Goal: Transaction & Acquisition: Obtain resource

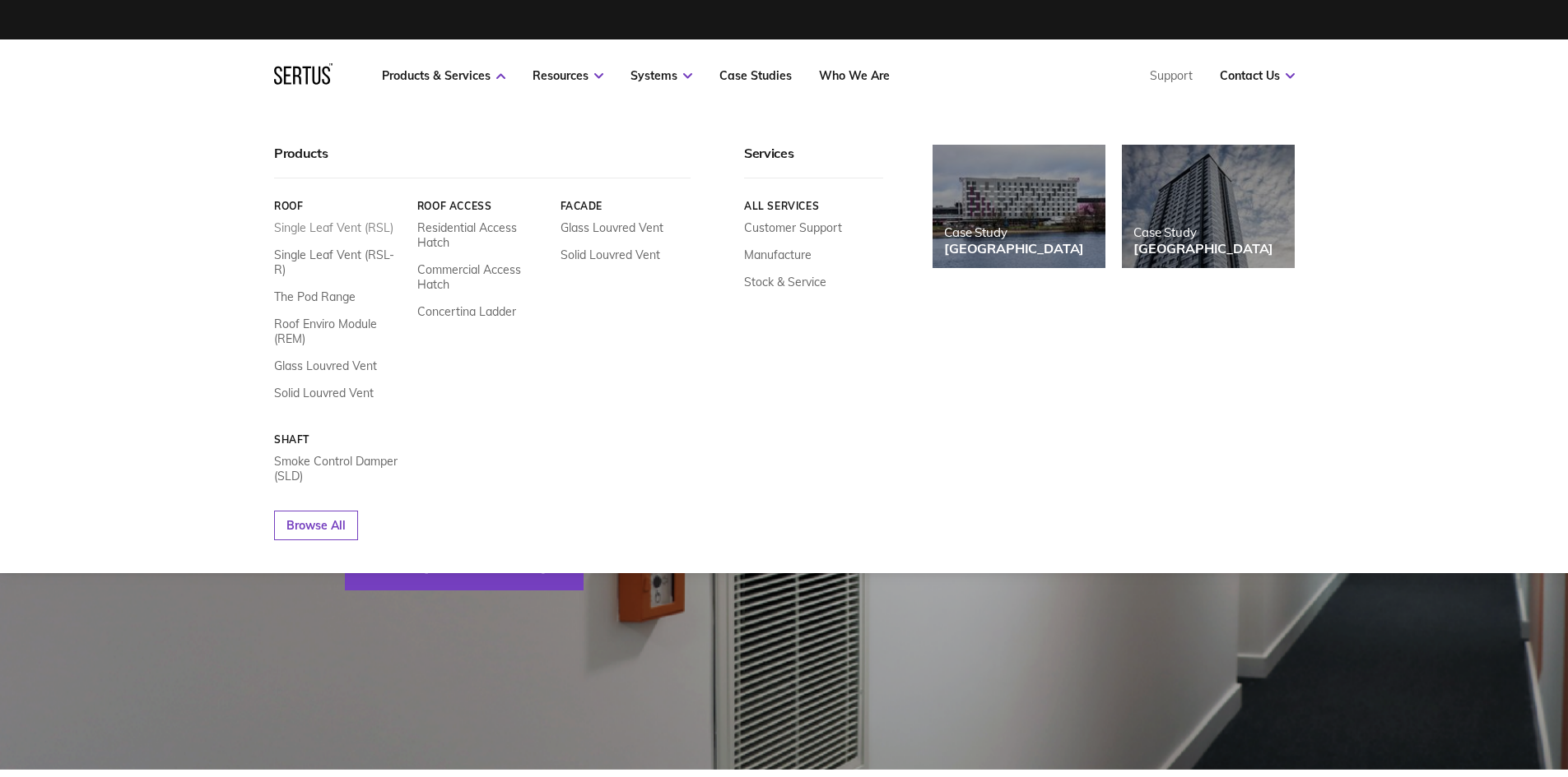
click at [344, 228] on link "Single Leaf Vent (RSL)" at bounding box center [334, 228] width 120 height 15
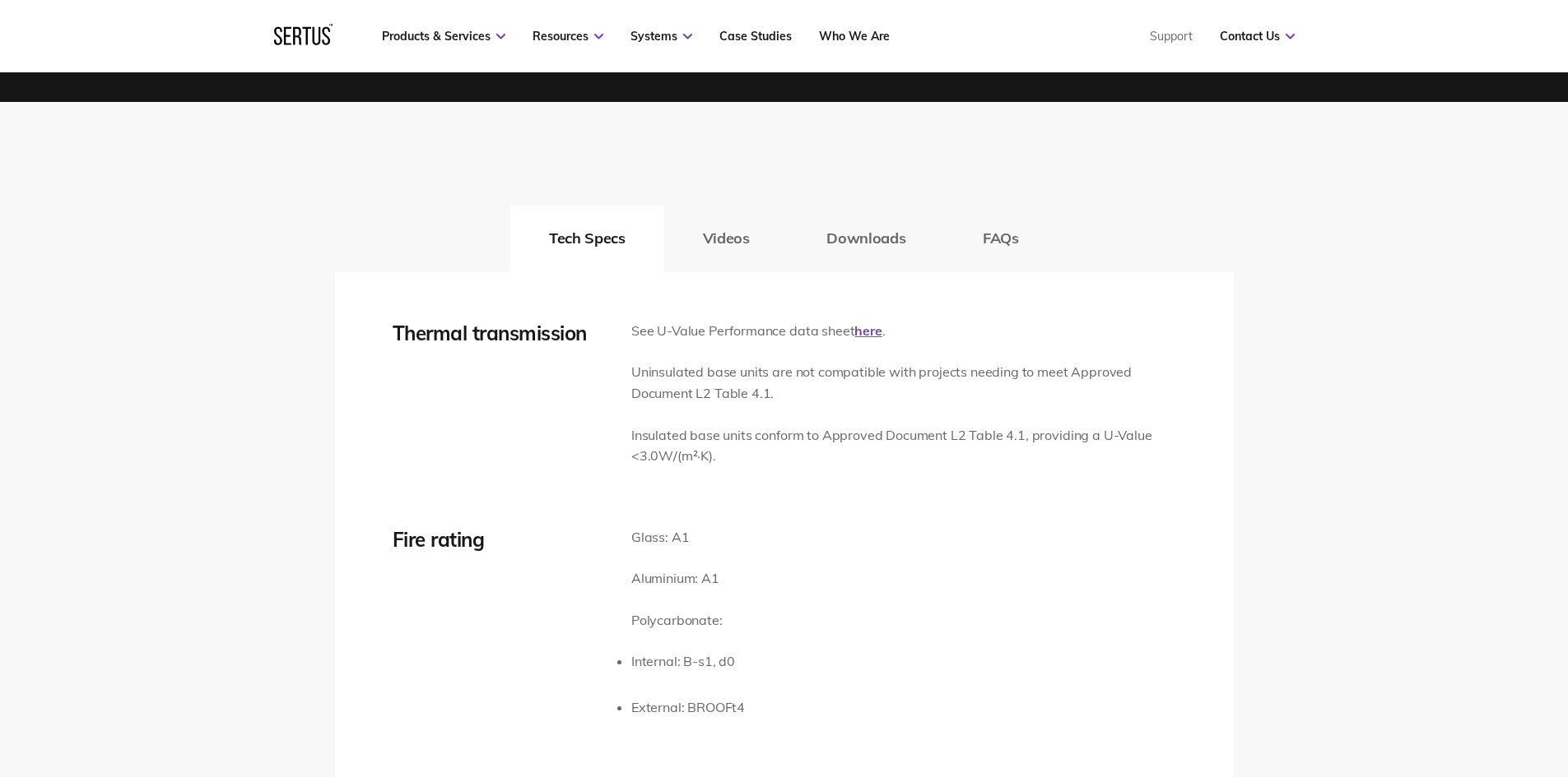
scroll to position [2549, 0]
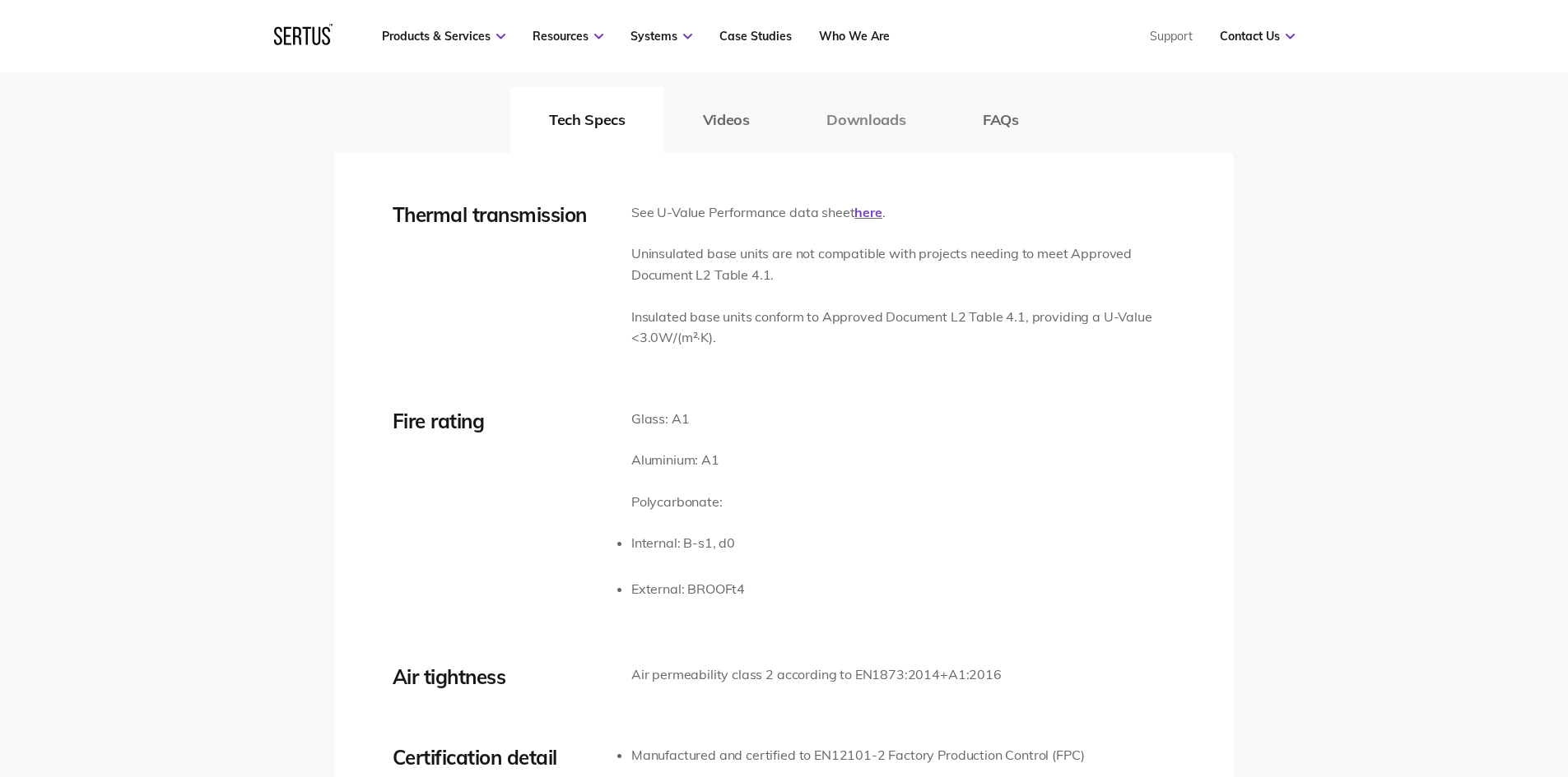
click at [855, 127] on button "Downloads" at bounding box center [866, 120] width 157 height 66
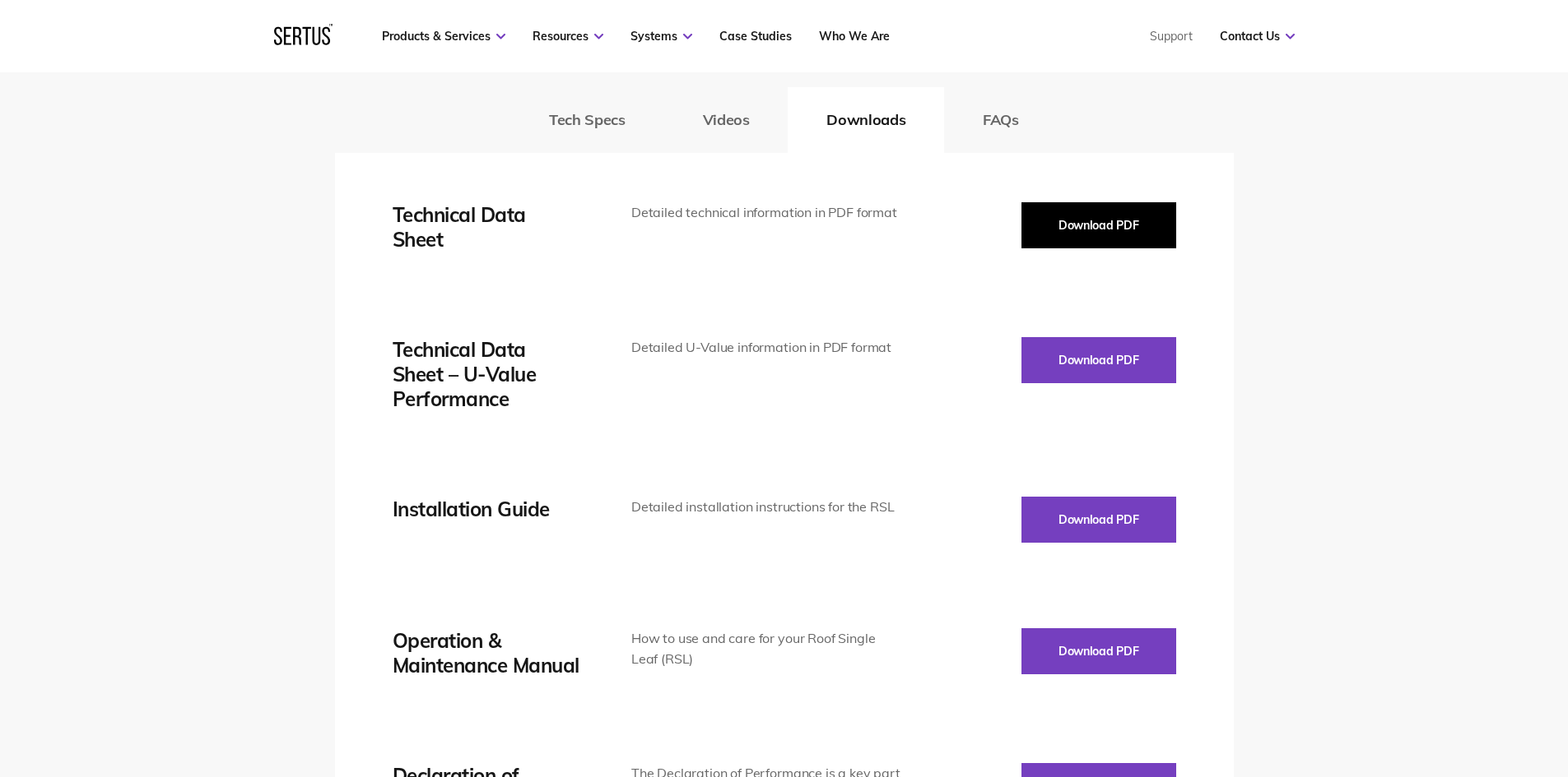
click at [1083, 230] on button "Download PDF" at bounding box center [1099, 225] width 155 height 46
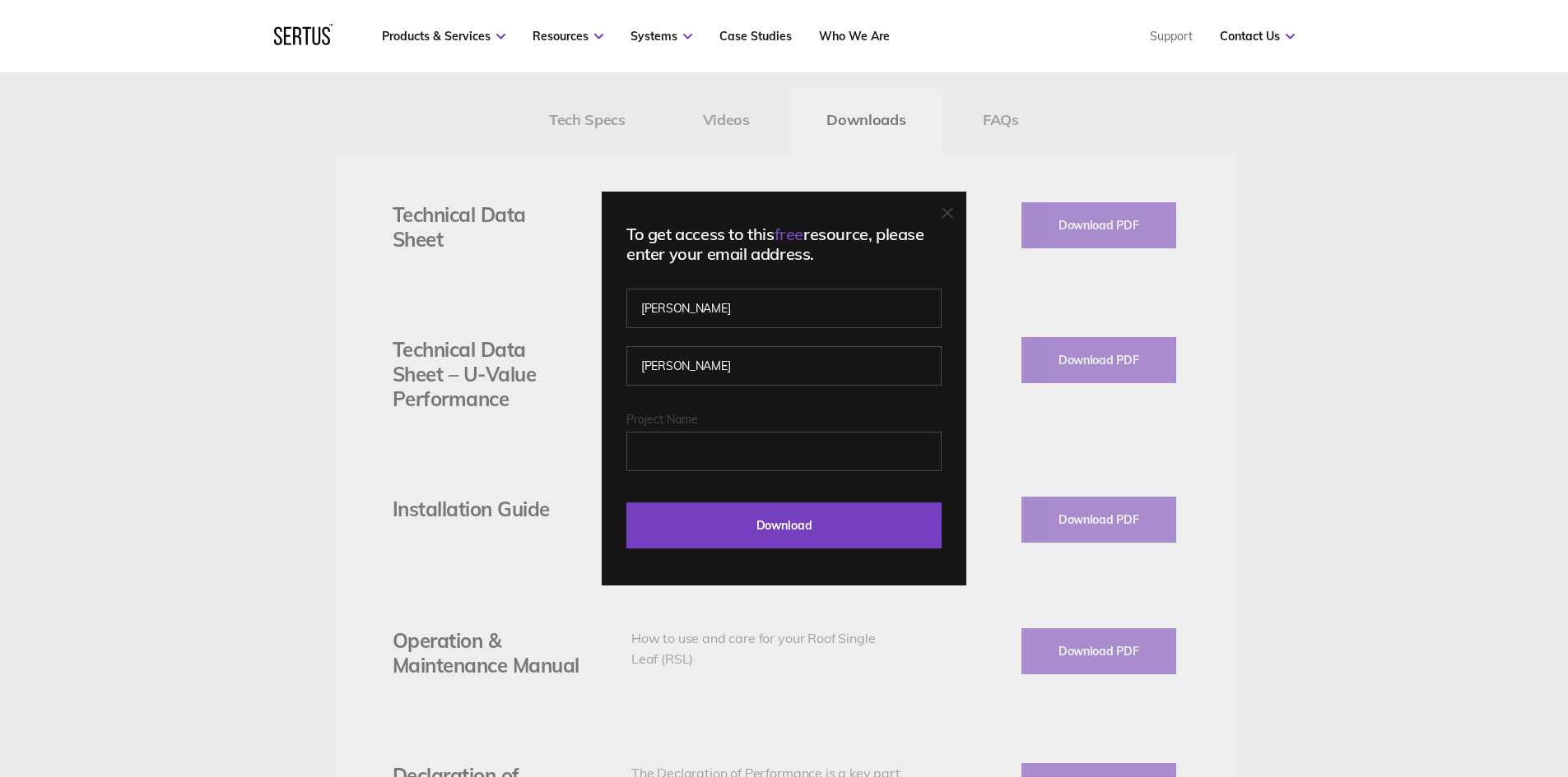
click at [702, 473] on fieldset "Project Name" at bounding box center [784, 455] width 316 height 85
click at [806, 537] on input "Download" at bounding box center [784, 525] width 316 height 46
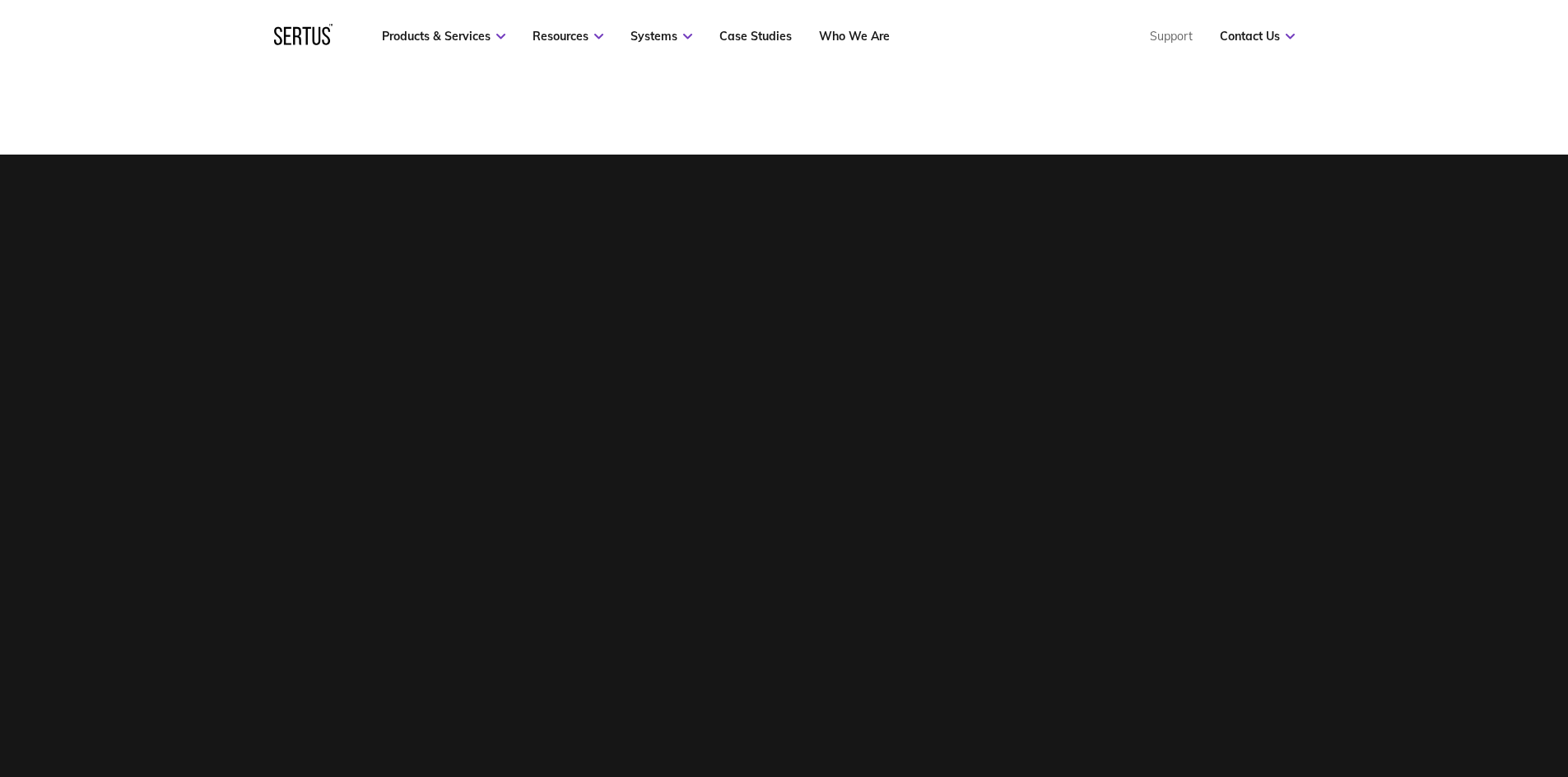
scroll to position [494, 0]
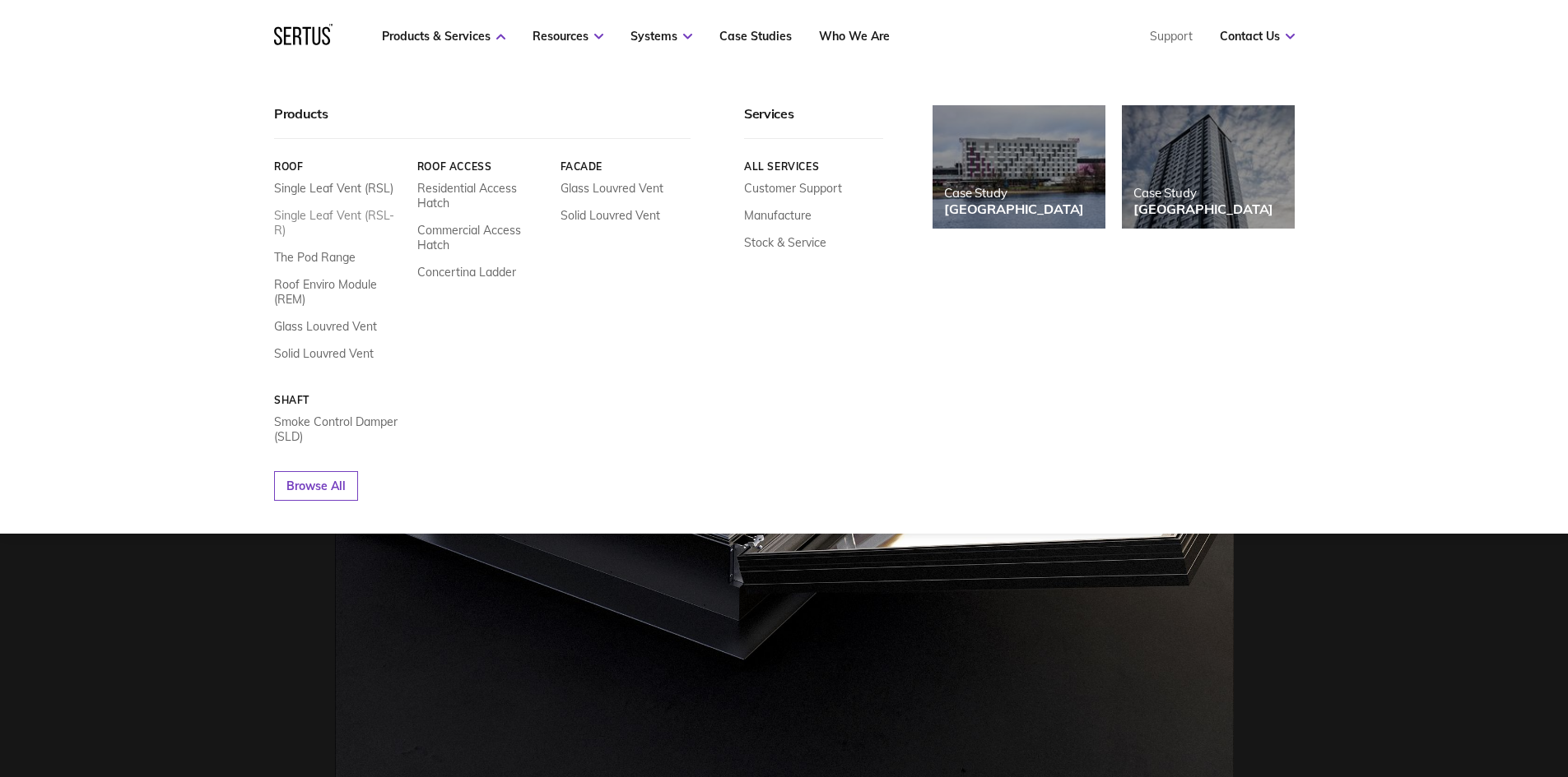
click at [327, 218] on link "Single Leaf Vent (RSL-R)" at bounding box center [339, 222] width 131 height 29
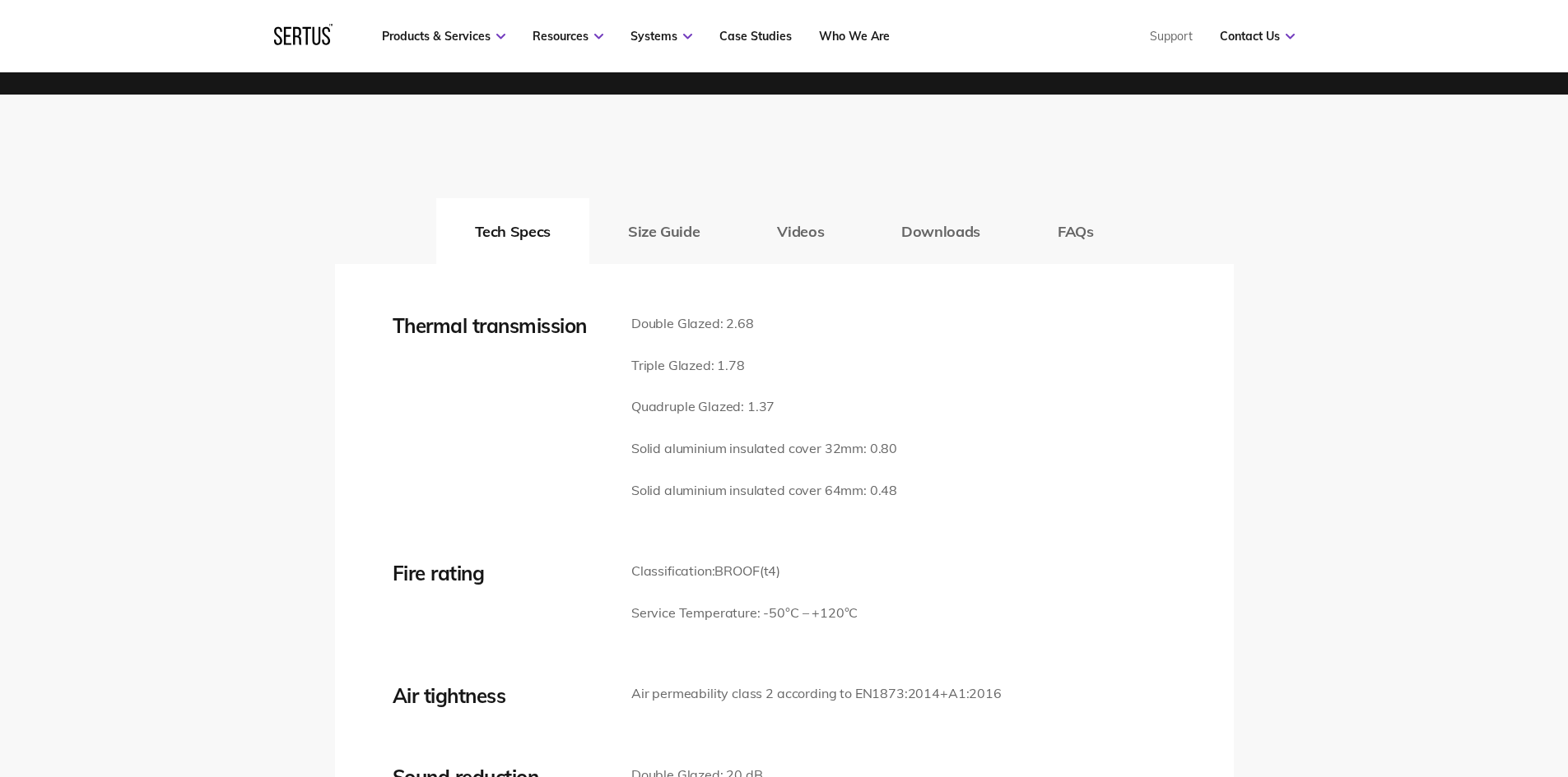
scroll to position [2385, 0]
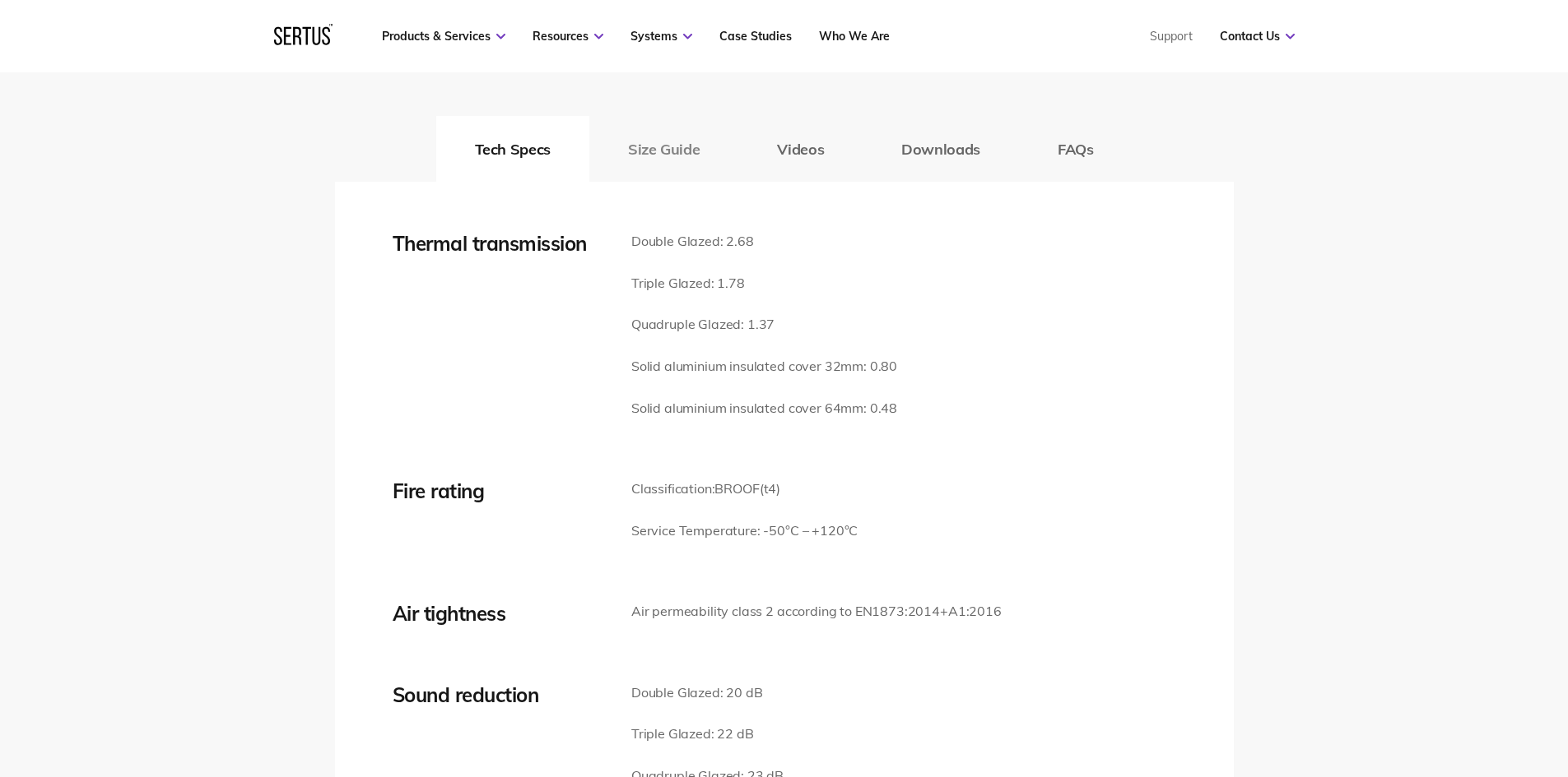
click at [668, 164] on button "Size Guide" at bounding box center [663, 148] width 149 height 66
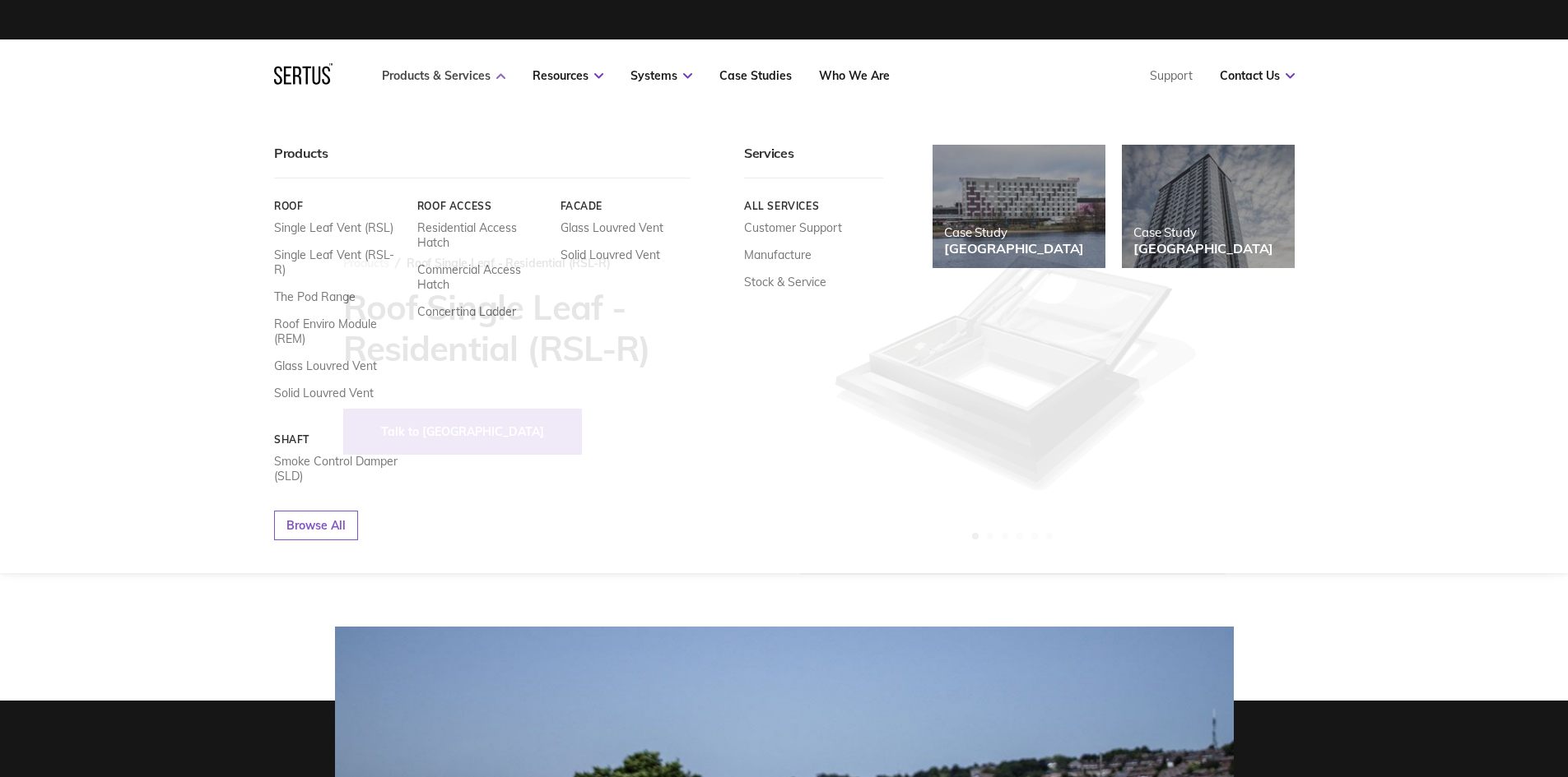
click at [471, 70] on link "Products & Services" at bounding box center [444, 76] width 124 height 15
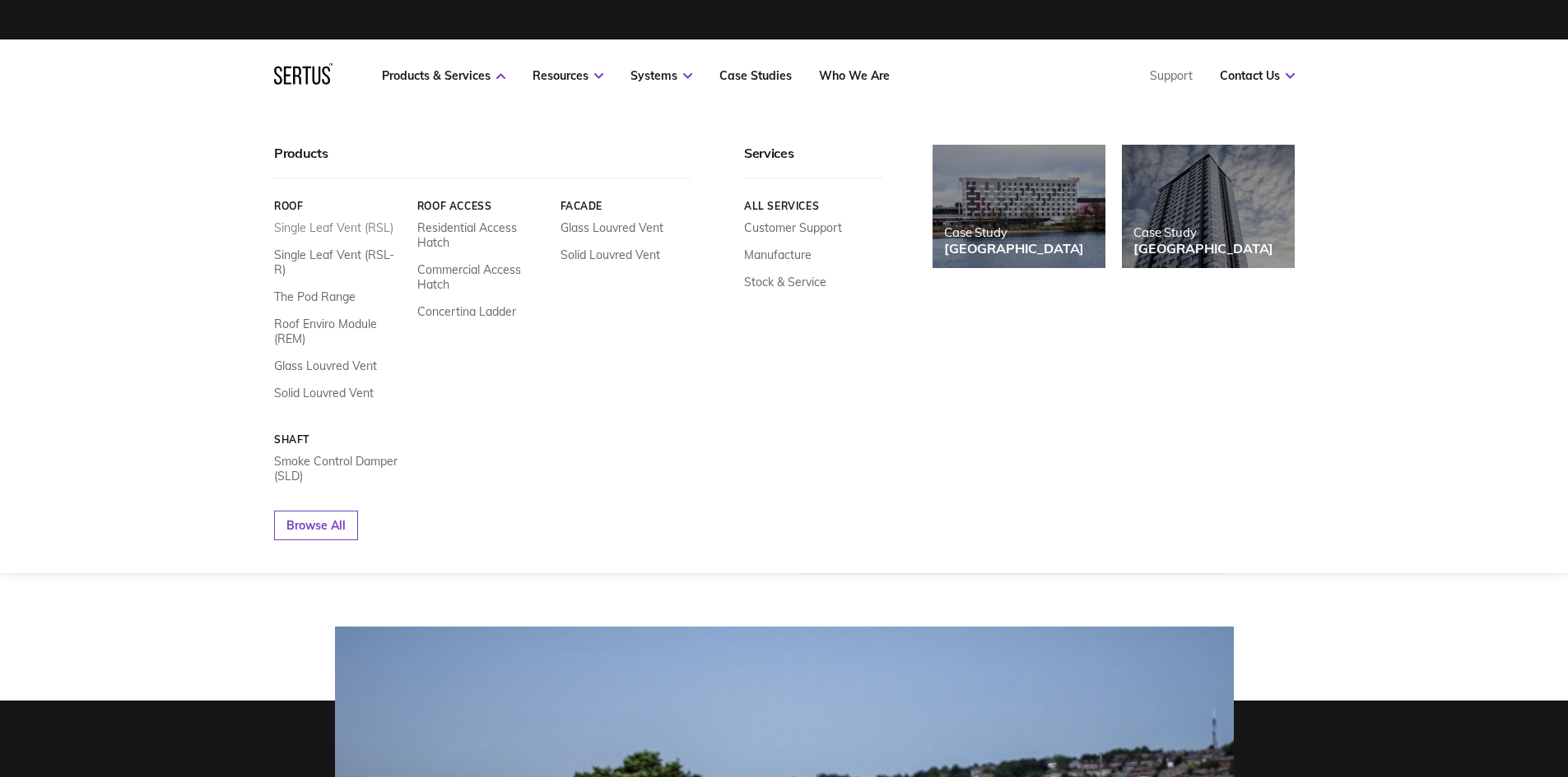
click at [307, 235] on link "Single Leaf Vent (RSL)" at bounding box center [334, 228] width 120 height 15
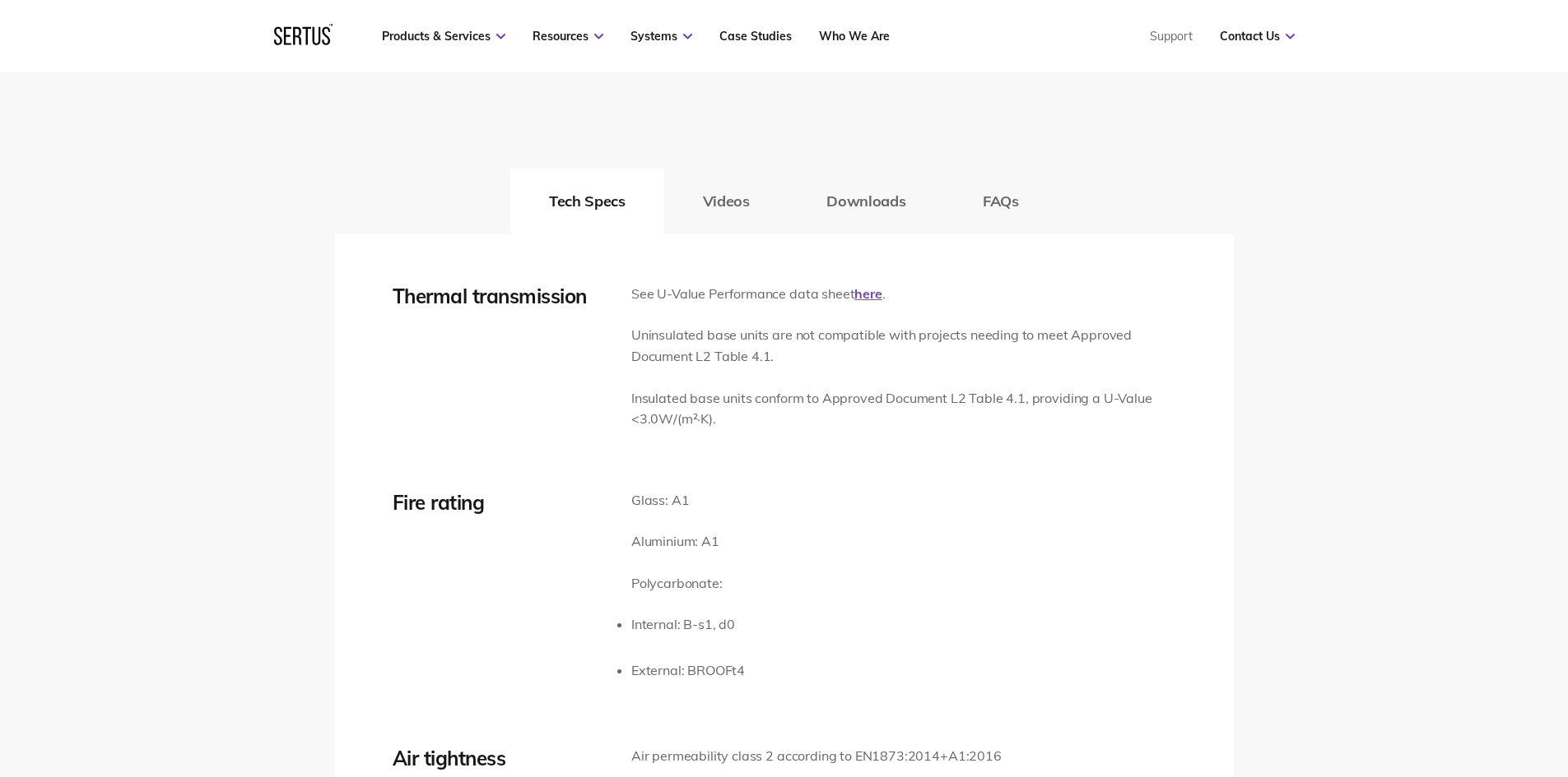
scroll to position [2468, 0]
click at [850, 201] on button "Downloads" at bounding box center [866, 201] width 157 height 66
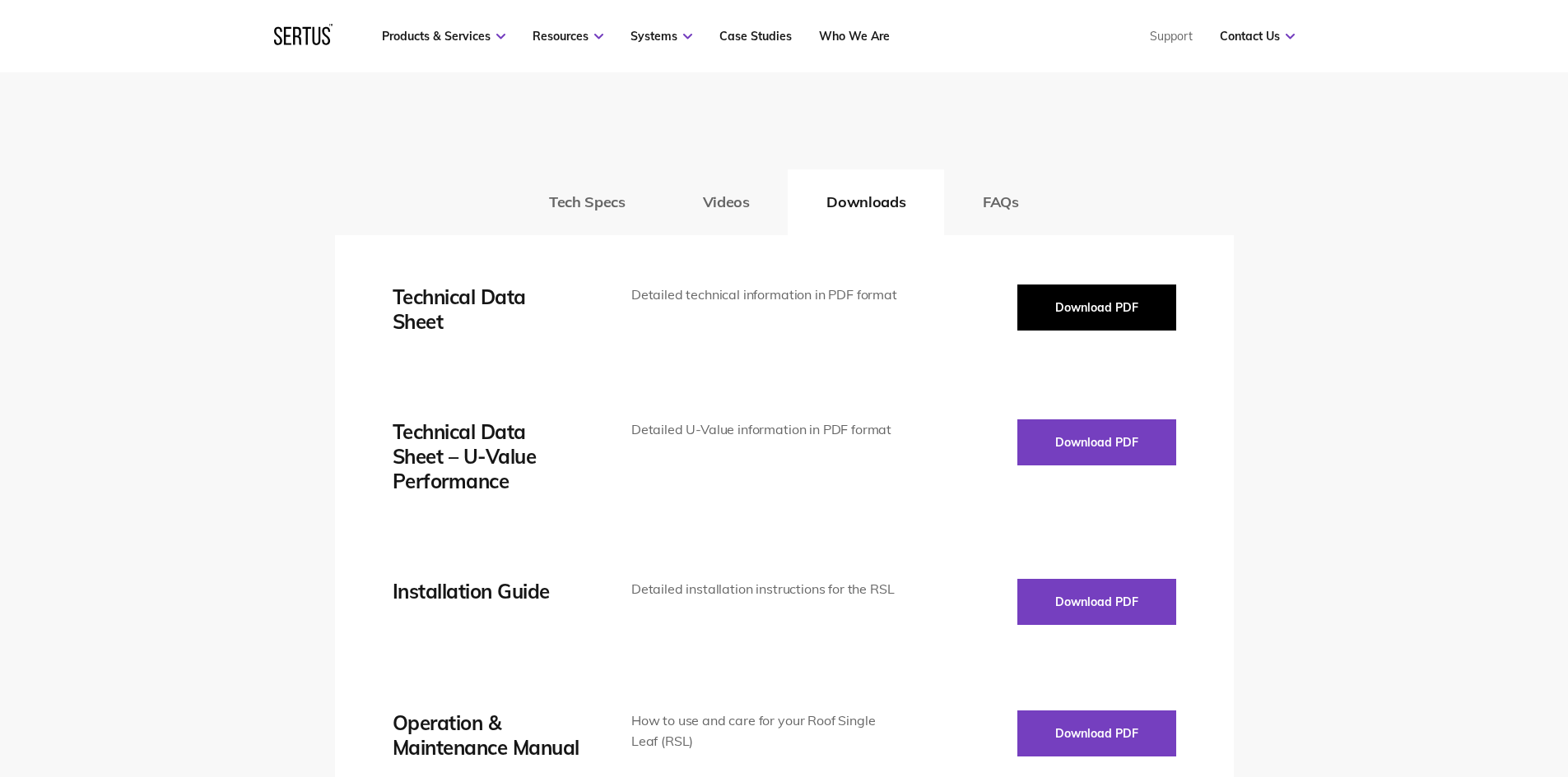
click at [1052, 316] on button "Download PDF" at bounding box center [1096, 308] width 159 height 46
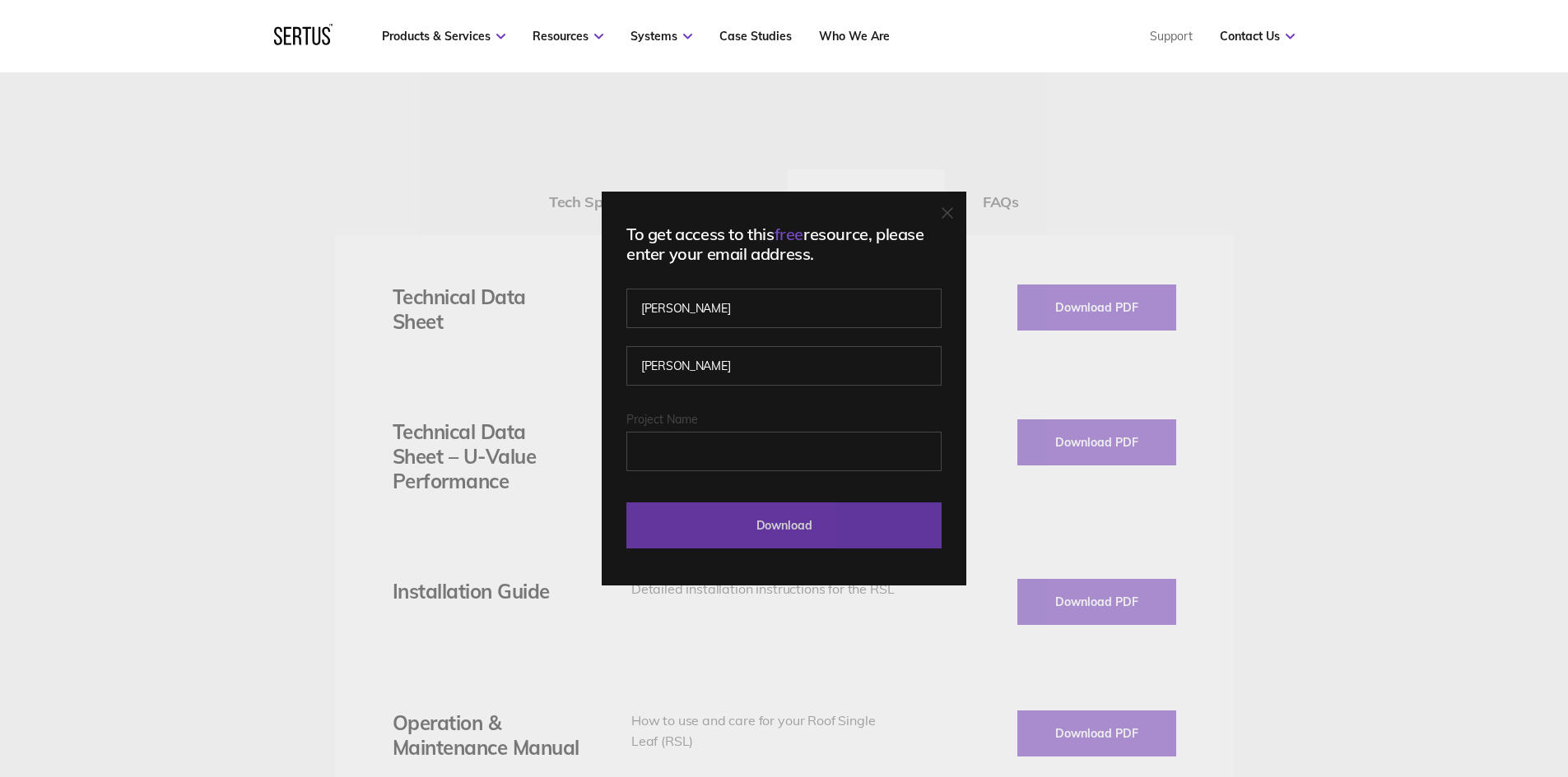
click at [814, 536] on input "Download" at bounding box center [784, 525] width 316 height 46
